Goal: Task Accomplishment & Management: Use online tool/utility

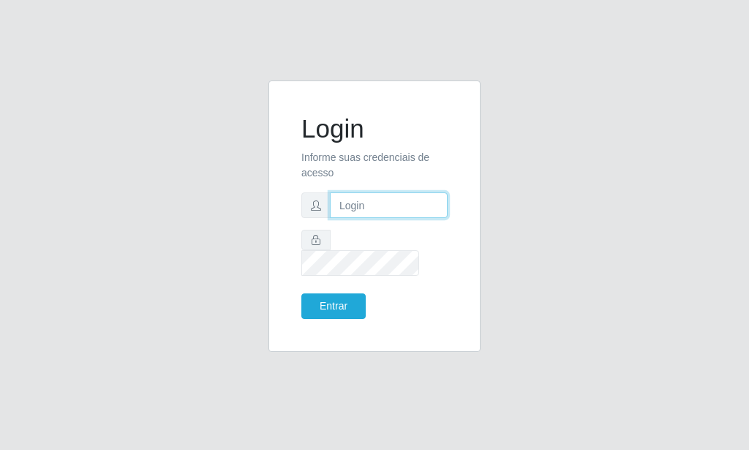
click at [395, 218] on input "text" at bounding box center [389, 205] width 118 height 26
type input "[EMAIL_ADDRESS][DOMAIN_NAME]"
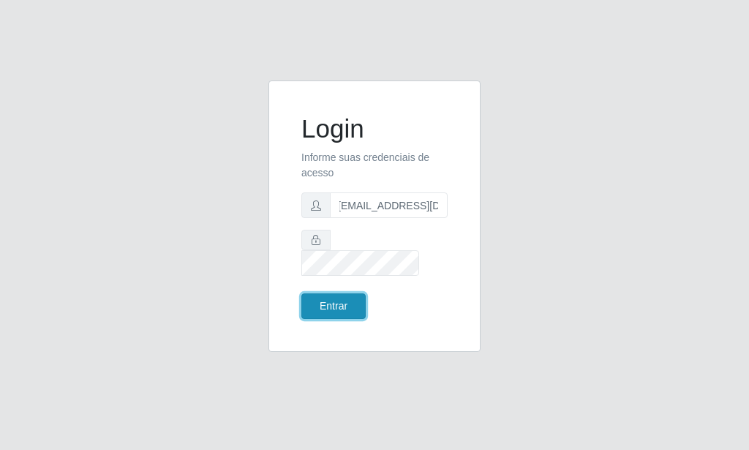
click at [345, 293] on button "Entrar" at bounding box center [333, 306] width 64 height 26
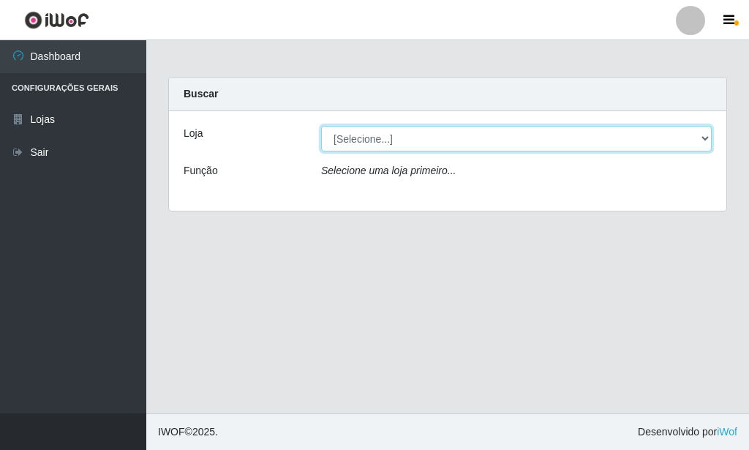
click at [321, 126] on select "[Selecione...] Rede Potiguar 6 - Extremoz" at bounding box center [516, 139] width 391 height 26
select select "80"
click option "Rede Potiguar 6 - Extremoz" at bounding box center [0, 0] width 0 height 0
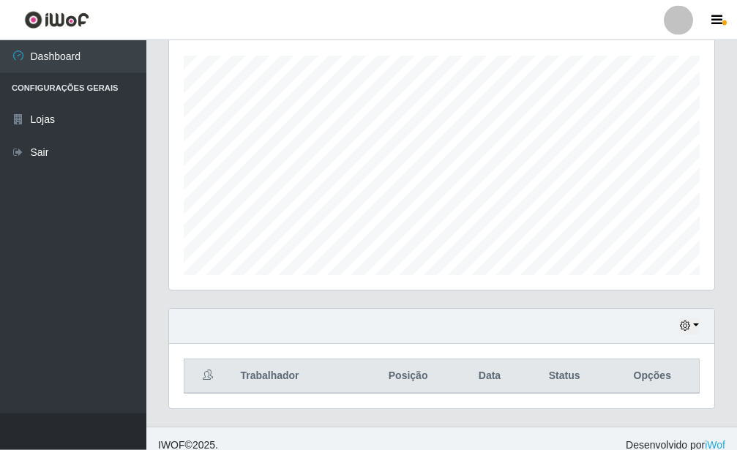
scroll to position [261, 0]
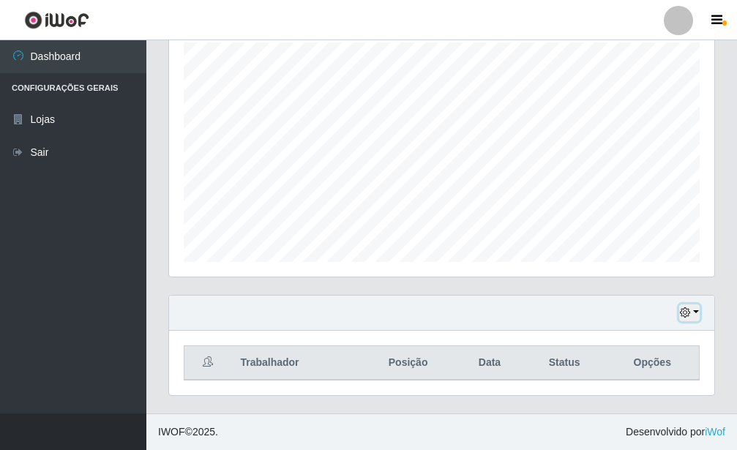
click at [694, 312] on button "button" at bounding box center [689, 312] width 20 height 17
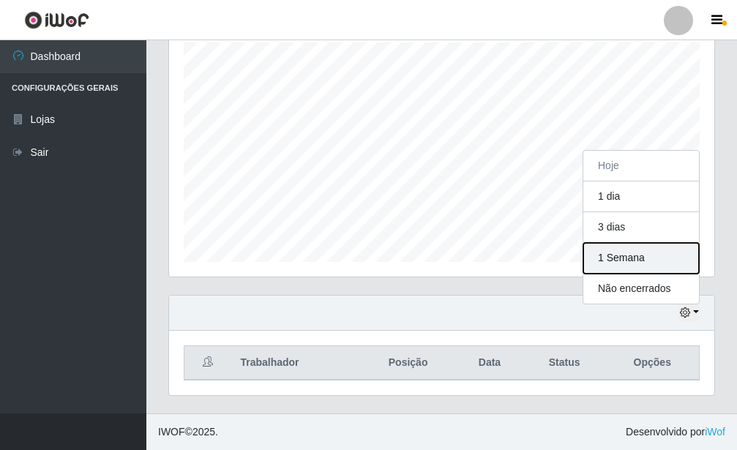
click at [612, 263] on button "1 Semana" at bounding box center [641, 258] width 116 height 31
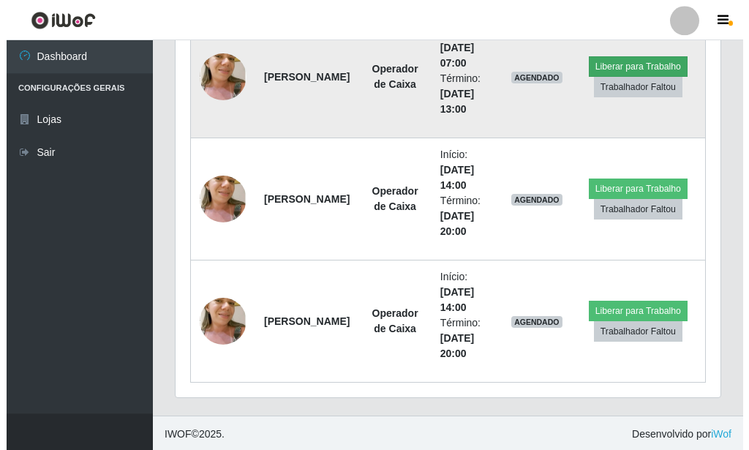
scroll to position [628, 0]
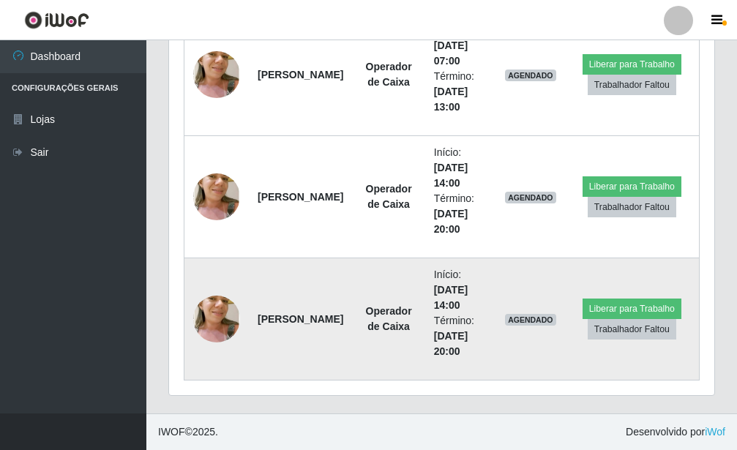
click at [216, 315] on img at bounding box center [216, 319] width 47 height 88
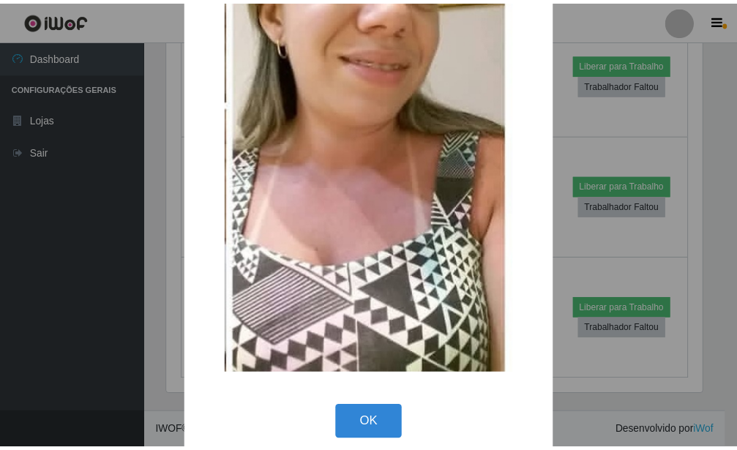
scroll to position [226, 0]
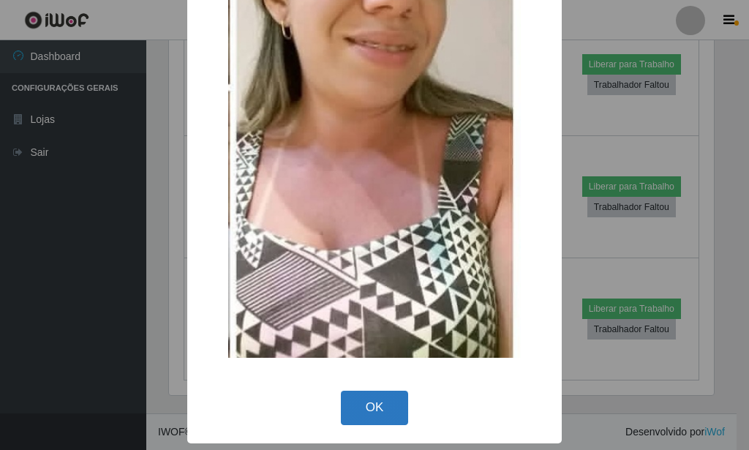
click at [376, 418] on button "OK" at bounding box center [375, 408] width 68 height 34
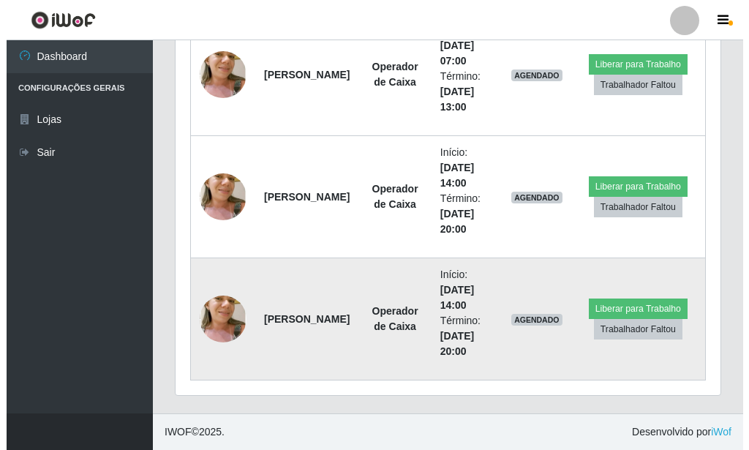
scroll to position [553, 0]
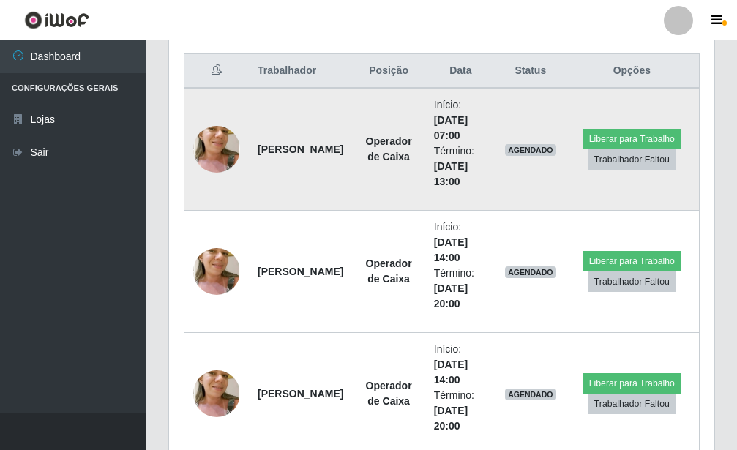
click at [221, 132] on img at bounding box center [216, 149] width 47 height 88
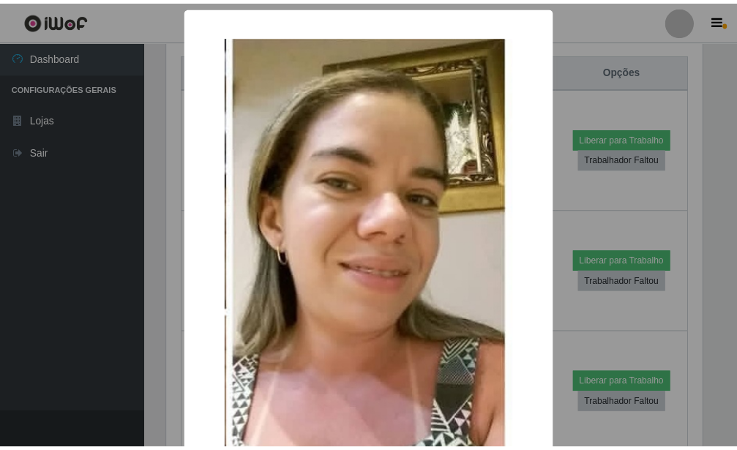
scroll to position [226, 0]
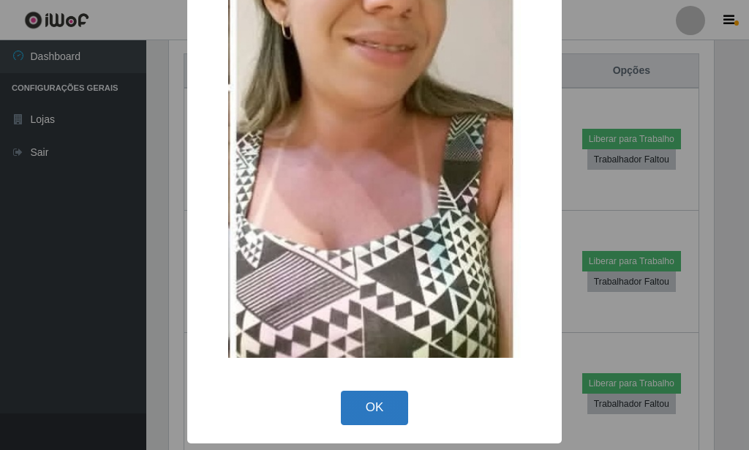
click at [366, 399] on button "OK" at bounding box center [375, 408] width 68 height 34
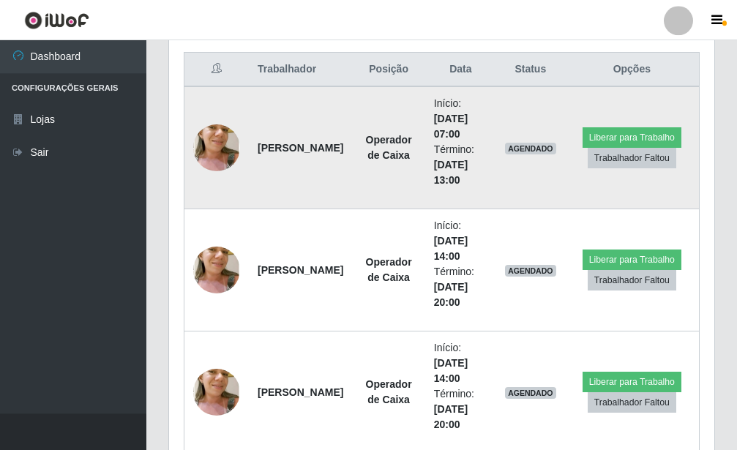
scroll to position [478, 0]
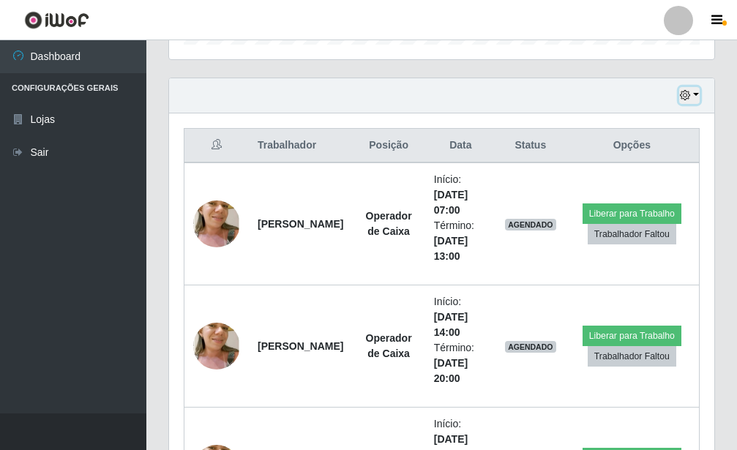
click at [681, 97] on icon "button" at bounding box center [685, 95] width 10 height 10
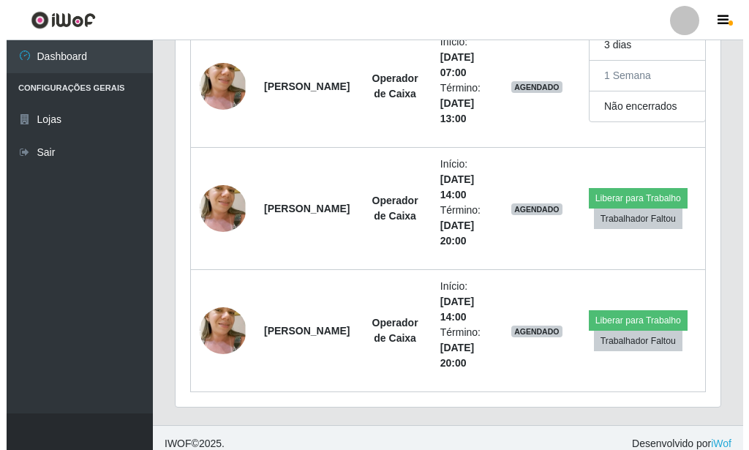
scroll to position [628, 0]
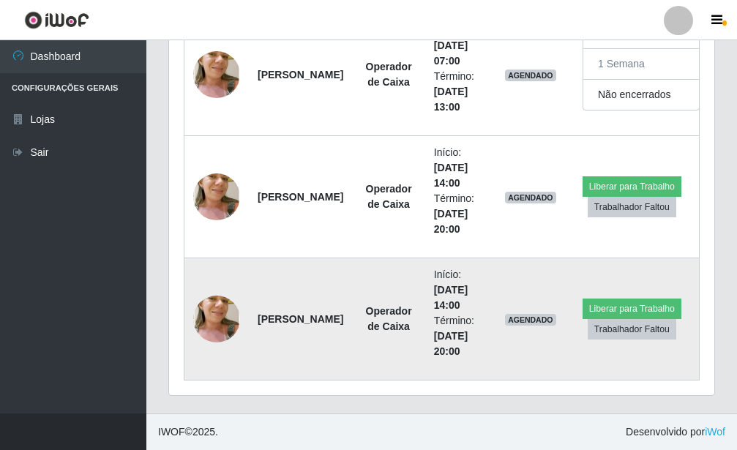
click at [229, 312] on img at bounding box center [216, 319] width 47 height 88
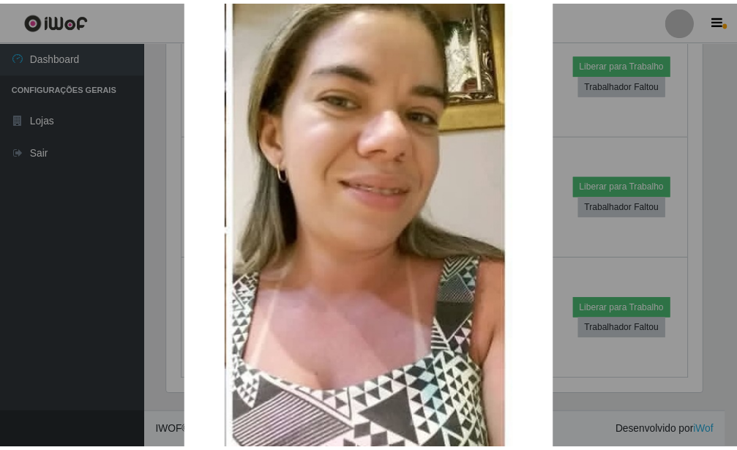
scroll to position [226, 0]
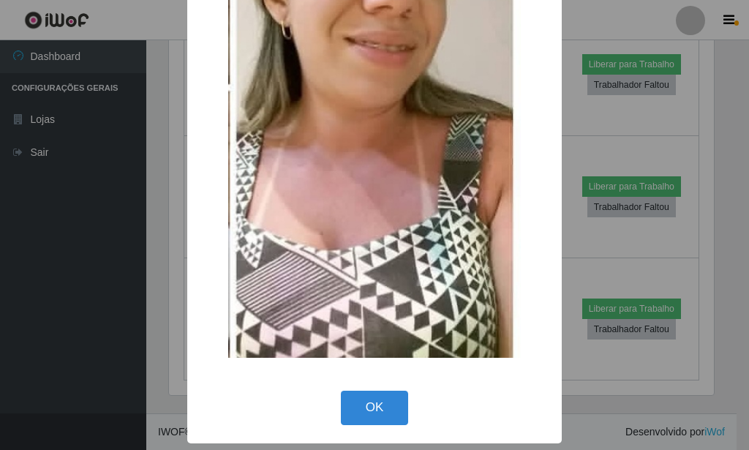
click at [360, 402] on button "OK" at bounding box center [375, 408] width 68 height 34
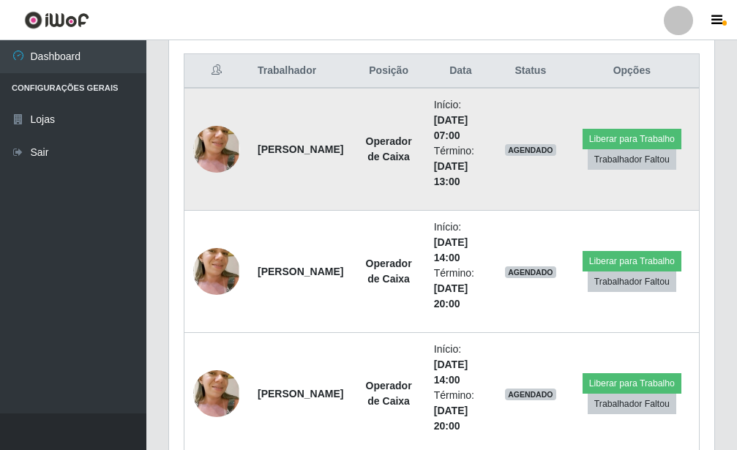
scroll to position [329, 0]
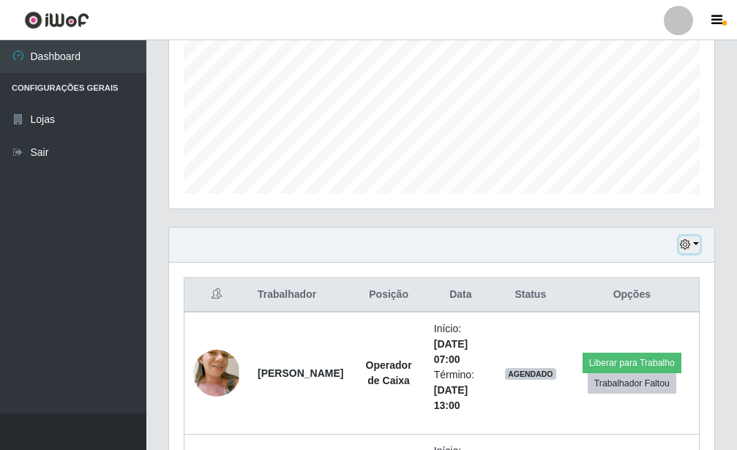
click at [696, 248] on button "button" at bounding box center [689, 244] width 20 height 17
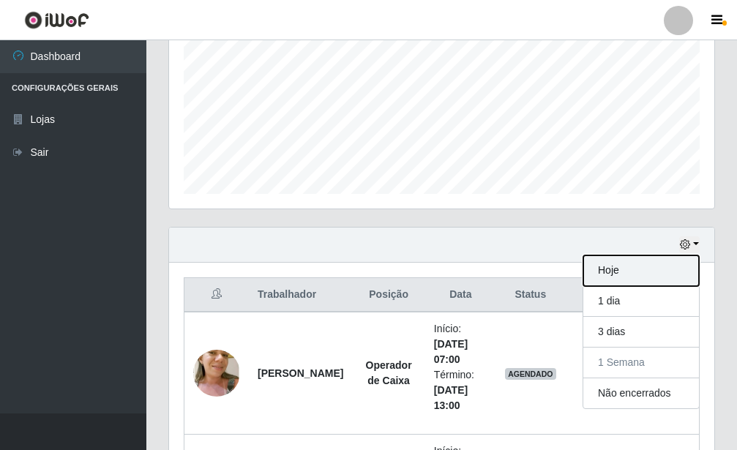
click at [642, 270] on button "Hoje" at bounding box center [641, 270] width 116 height 31
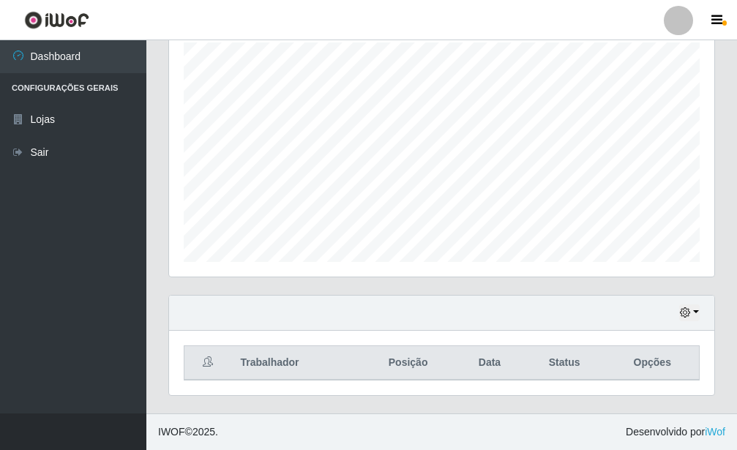
scroll to position [261, 0]
